Goal: Download file/media

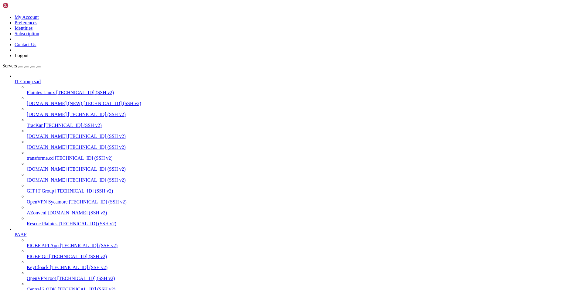
click at [41, 179] on span "[DOMAIN_NAME]" at bounding box center [47, 179] width 40 height 5
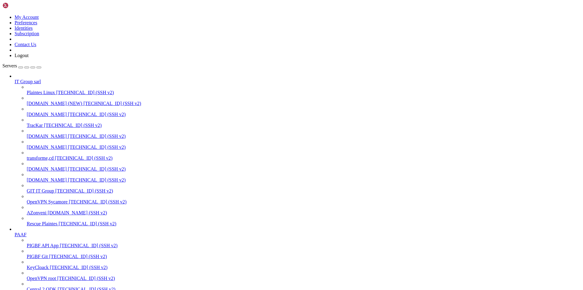
type input "/home/[PERSON_NAME]"
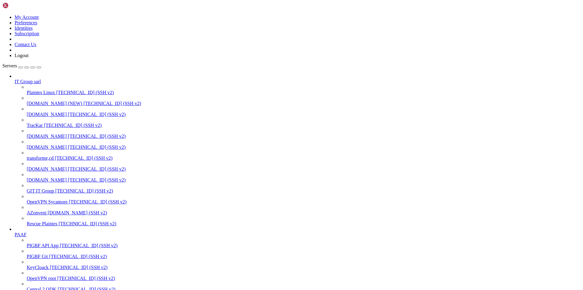
scroll to position [221, 0]
